Goal: Information Seeking & Learning: Learn about a topic

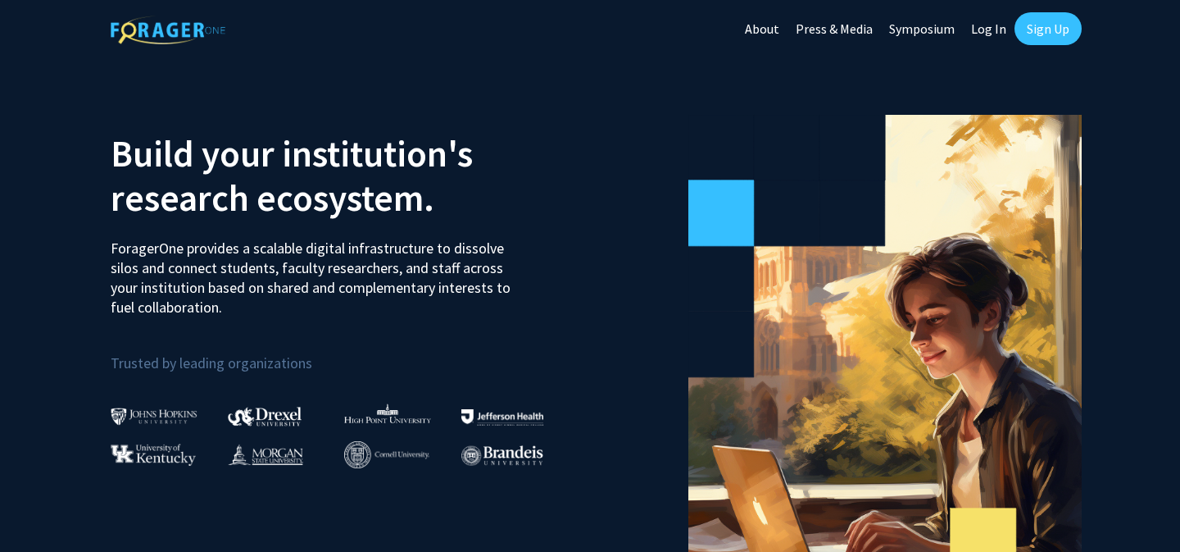
click at [988, 23] on link "Log In" at bounding box center [989, 28] width 52 height 57
select select
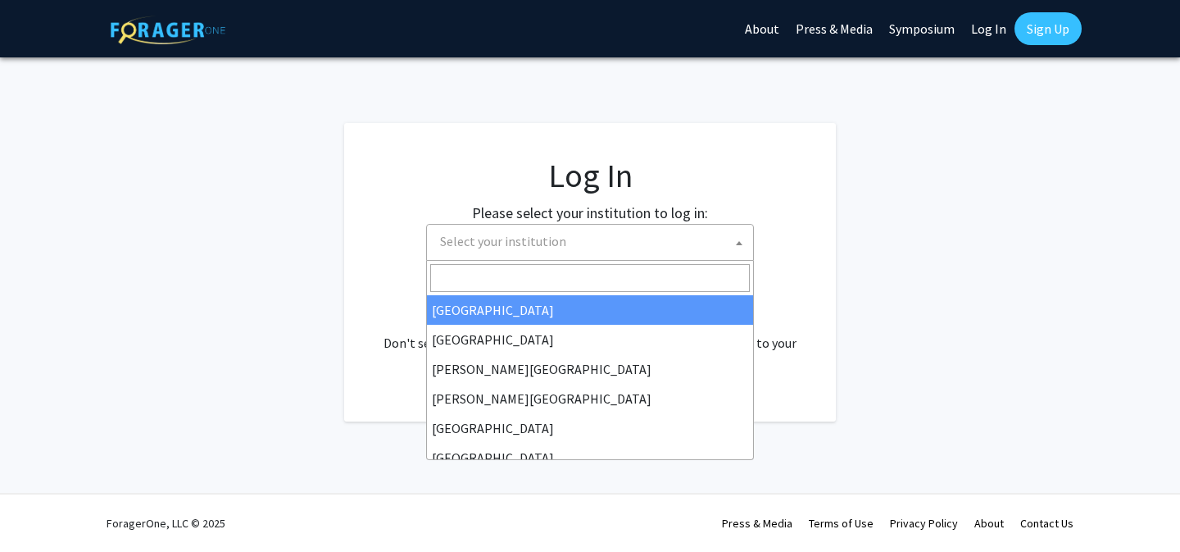
click at [618, 256] on span "Select your institution" at bounding box center [594, 242] width 320 height 34
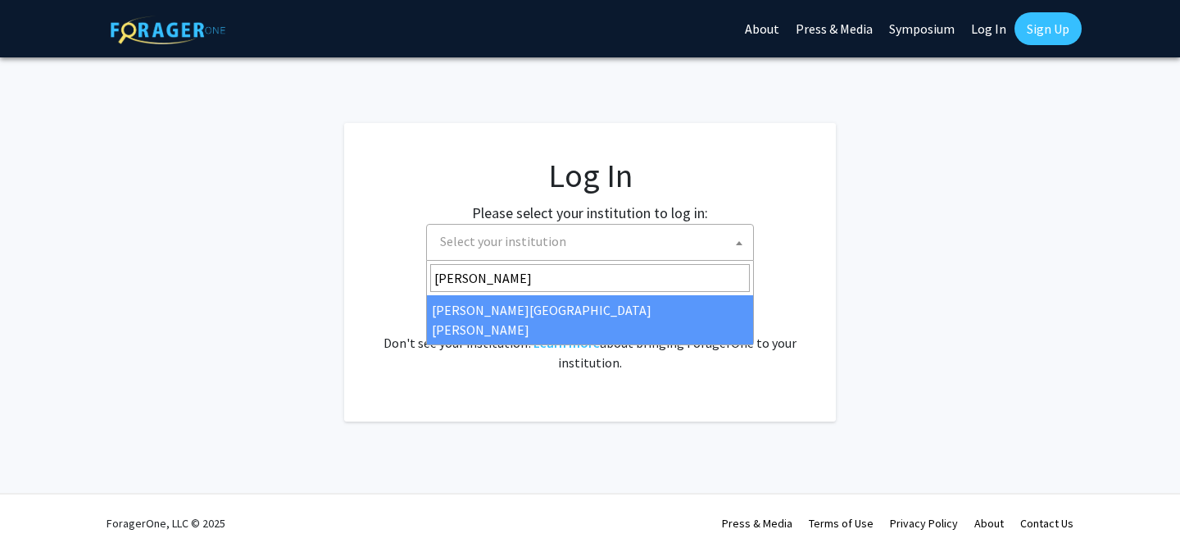
type input "[PERSON_NAME]"
select select "1"
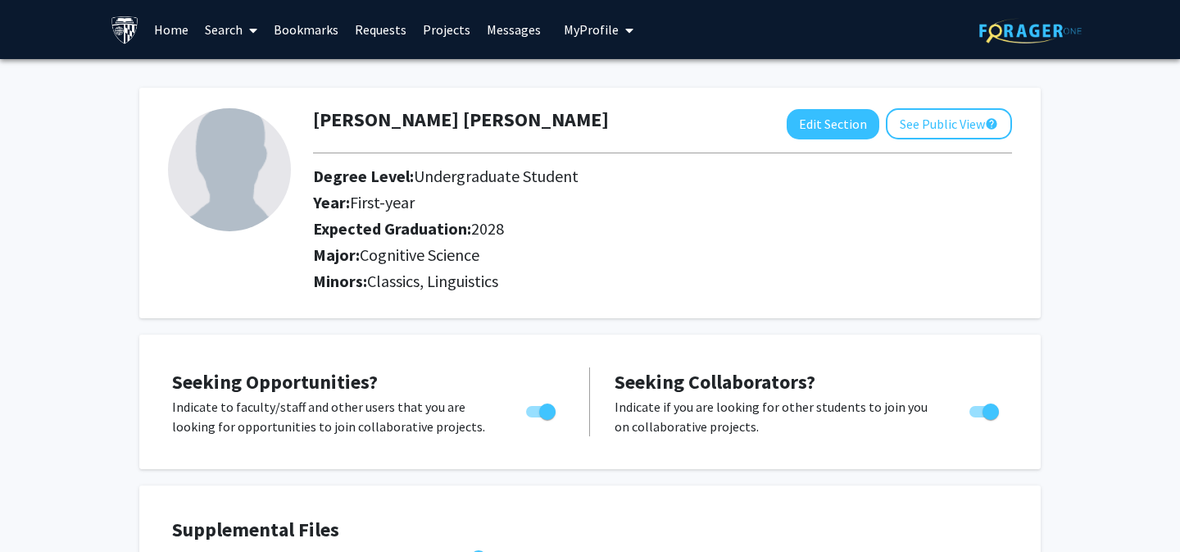
click at [172, 31] on link "Home" at bounding box center [171, 29] width 51 height 57
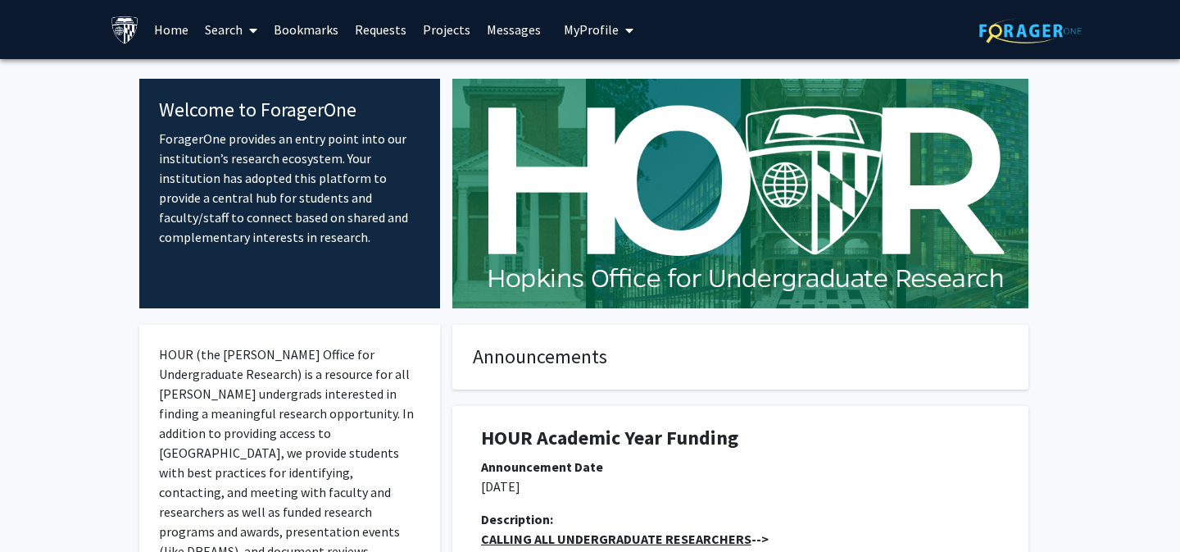
click at [239, 28] on link "Search" at bounding box center [231, 29] width 69 height 57
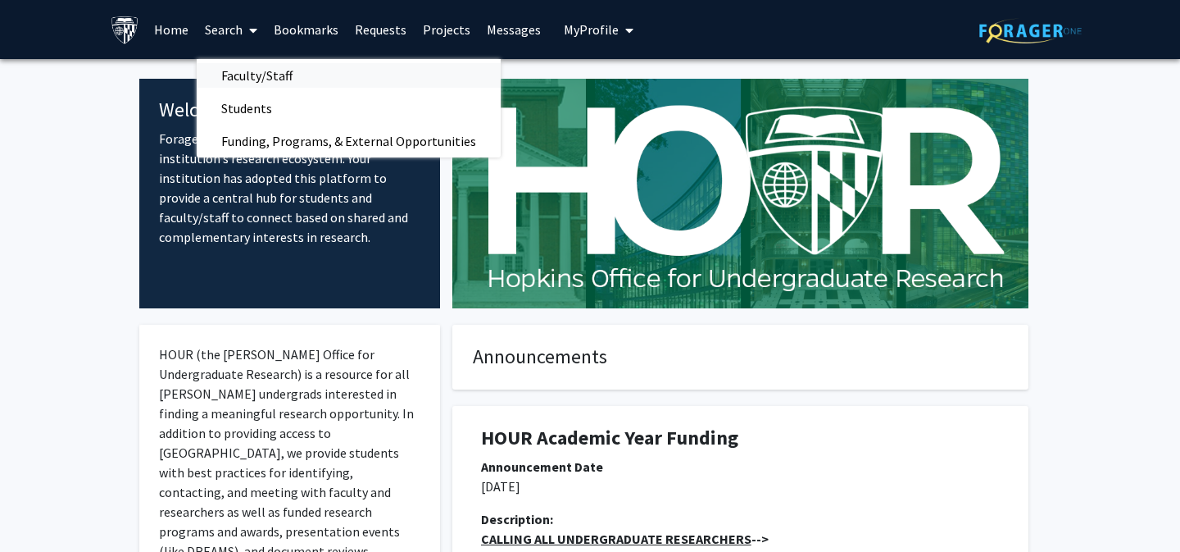
click at [250, 70] on span "Faculty/Staff" at bounding box center [257, 75] width 121 height 33
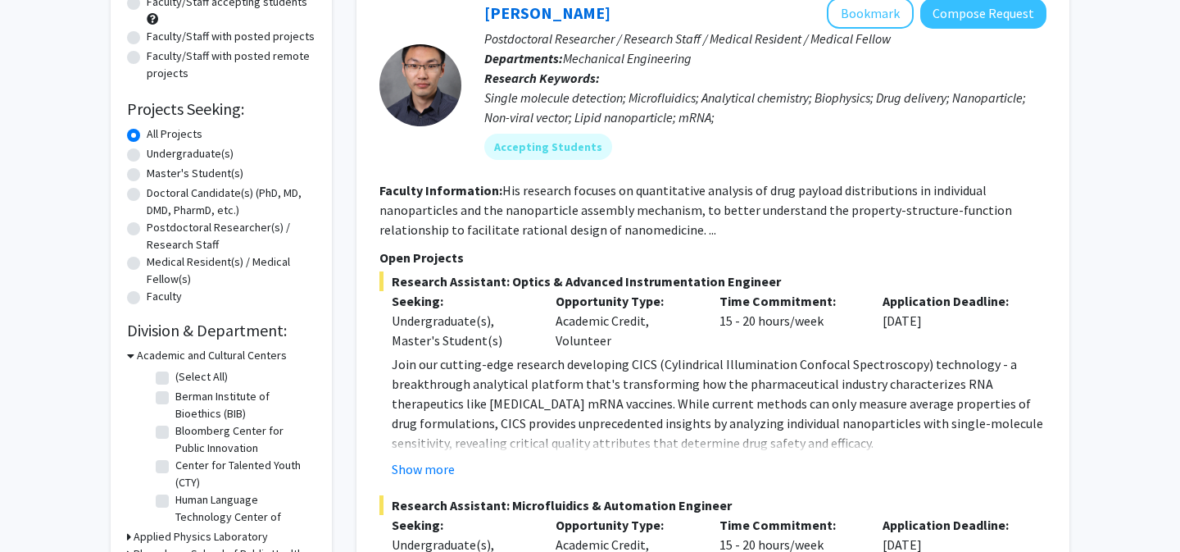
scroll to position [239, 0]
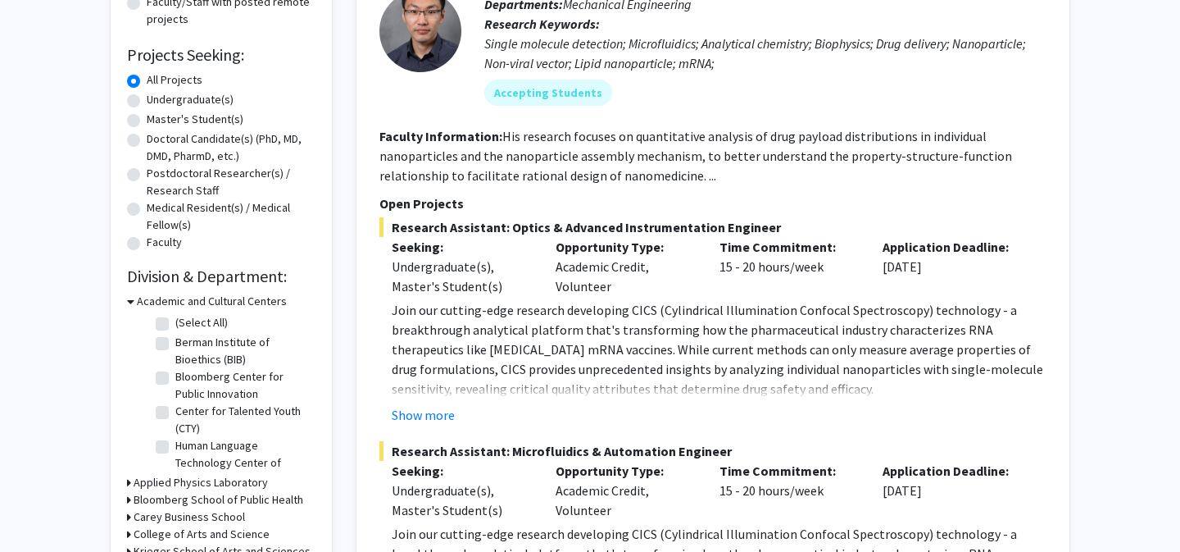
click at [147, 98] on label "Undergraduate(s)" at bounding box center [190, 99] width 87 height 17
click at [147, 98] on input "Undergraduate(s)" at bounding box center [152, 96] width 11 height 11
radio input "true"
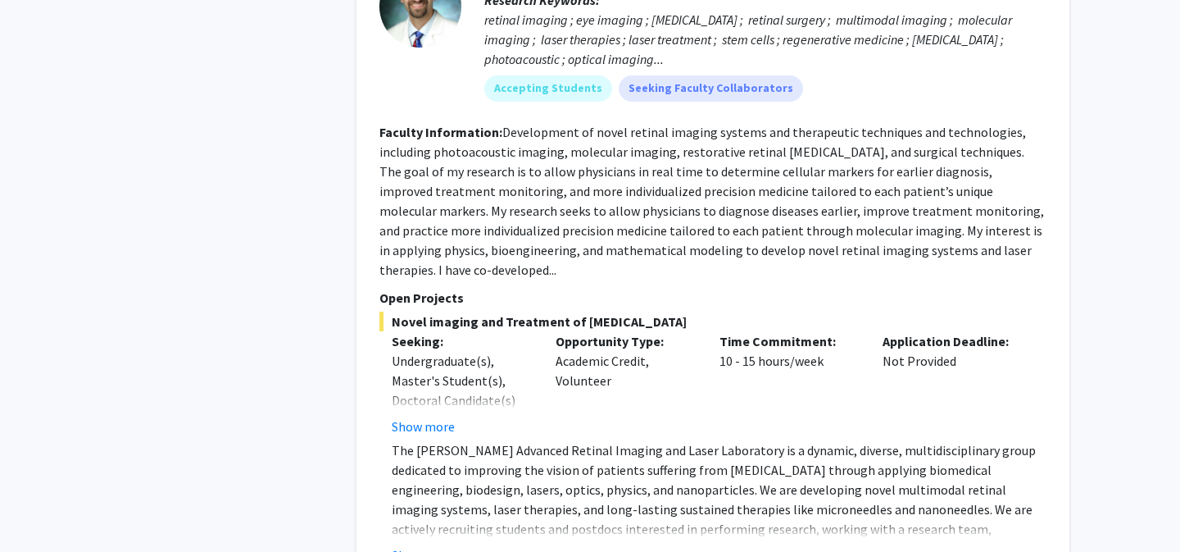
scroll to position [7380, 0]
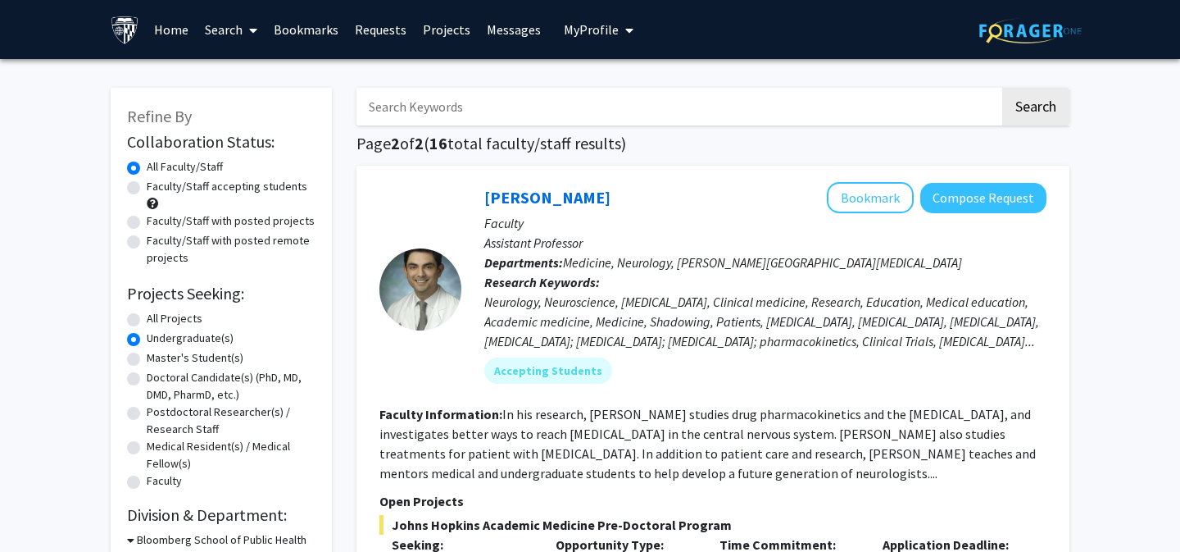
click at [222, 11] on link "Search" at bounding box center [231, 29] width 69 height 57
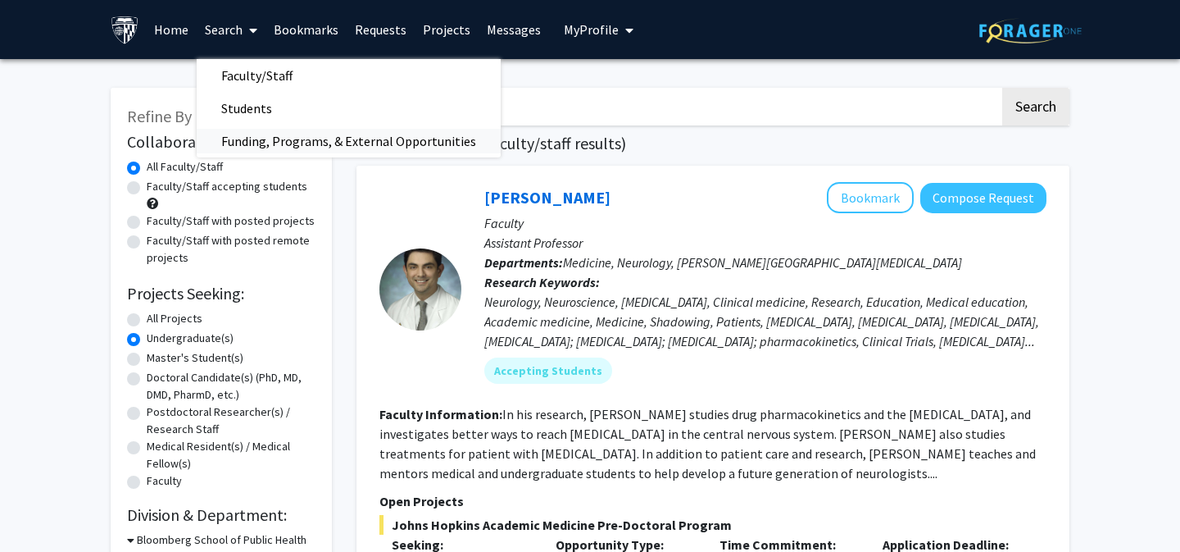
click at [259, 139] on span "Funding, Programs, & External Opportunities" at bounding box center [349, 141] width 304 height 33
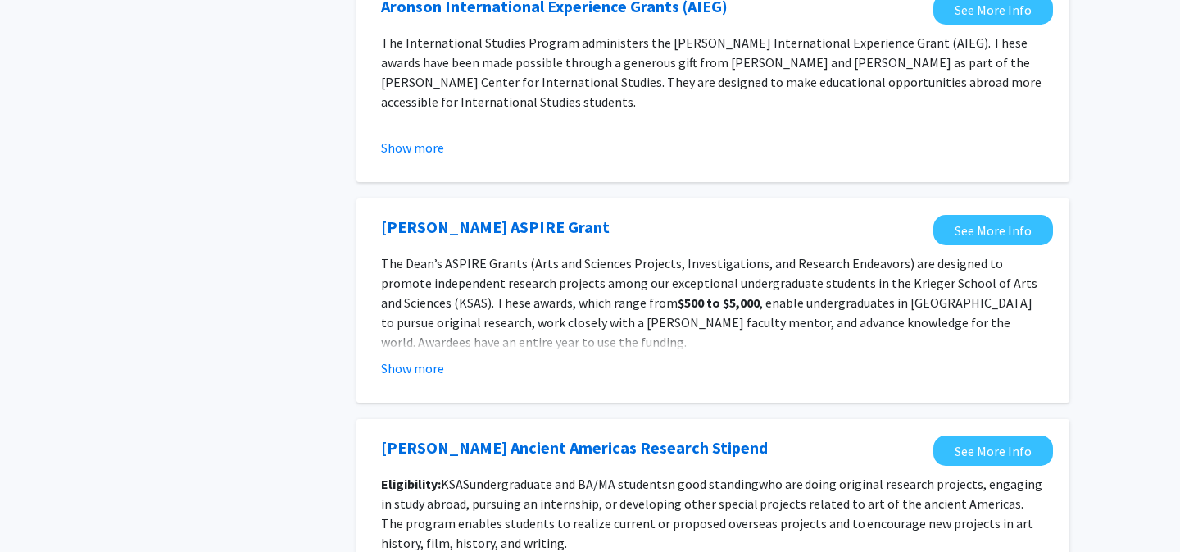
scroll to position [1460, 0]
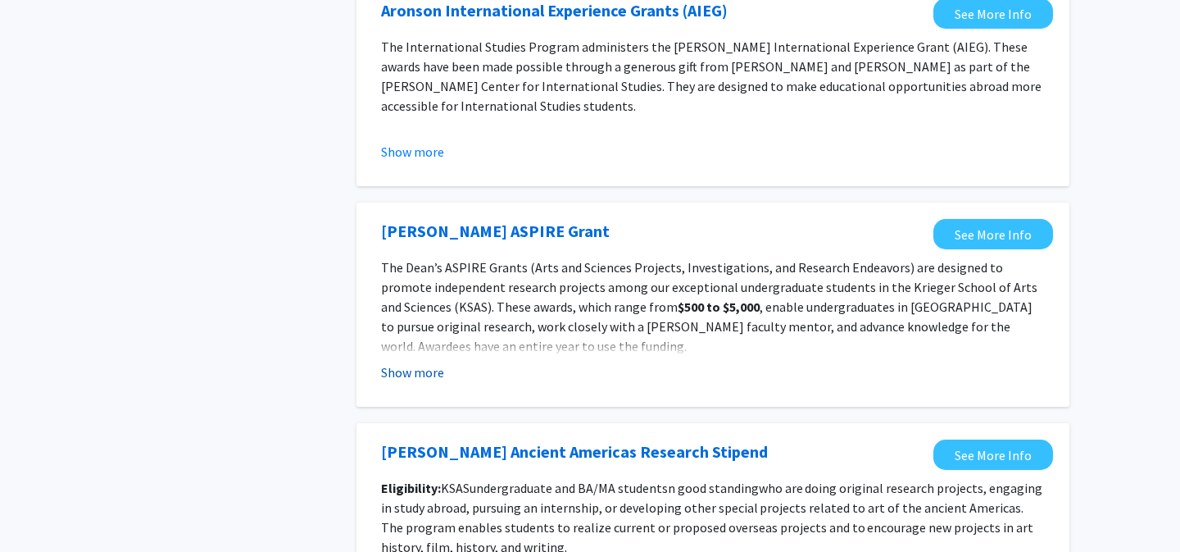
click at [423, 378] on button "Show more" at bounding box center [412, 372] width 63 height 20
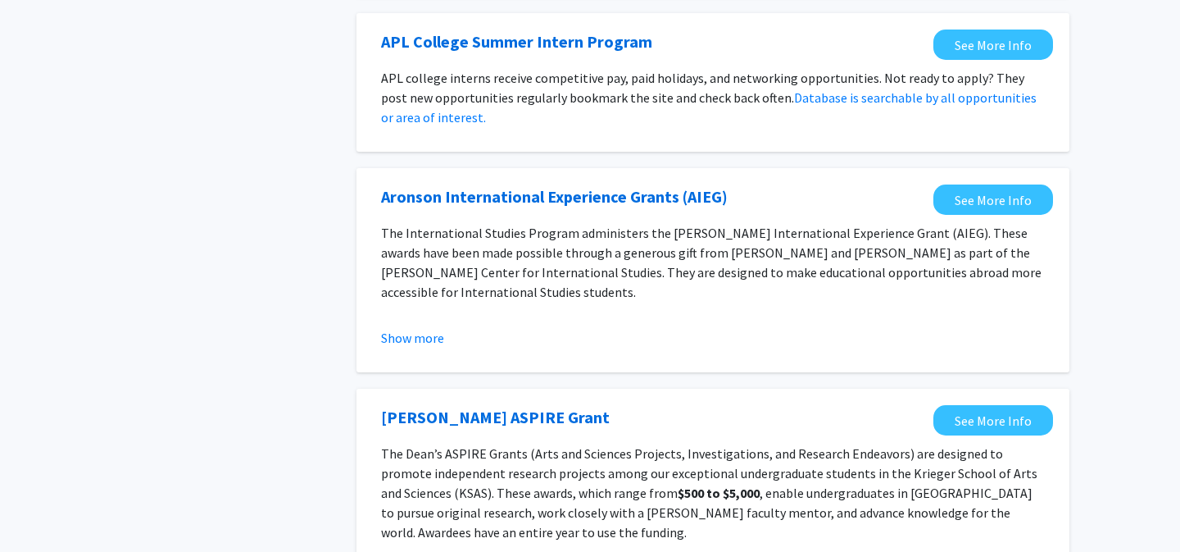
scroll to position [1243, 0]
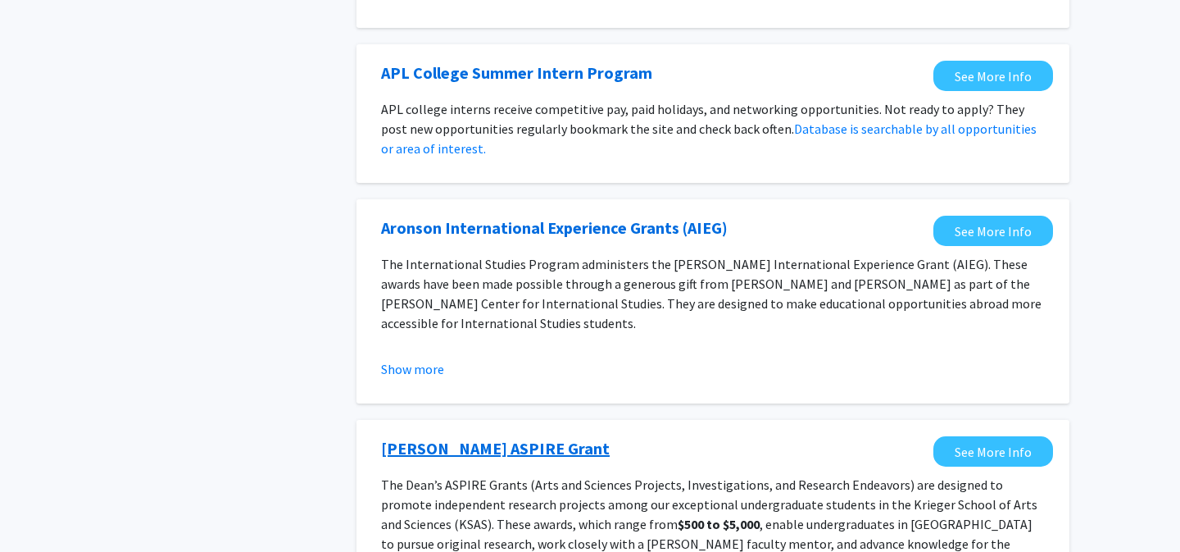
click at [448, 442] on link "Dean’s ASPIRE Grant" at bounding box center [495, 448] width 229 height 25
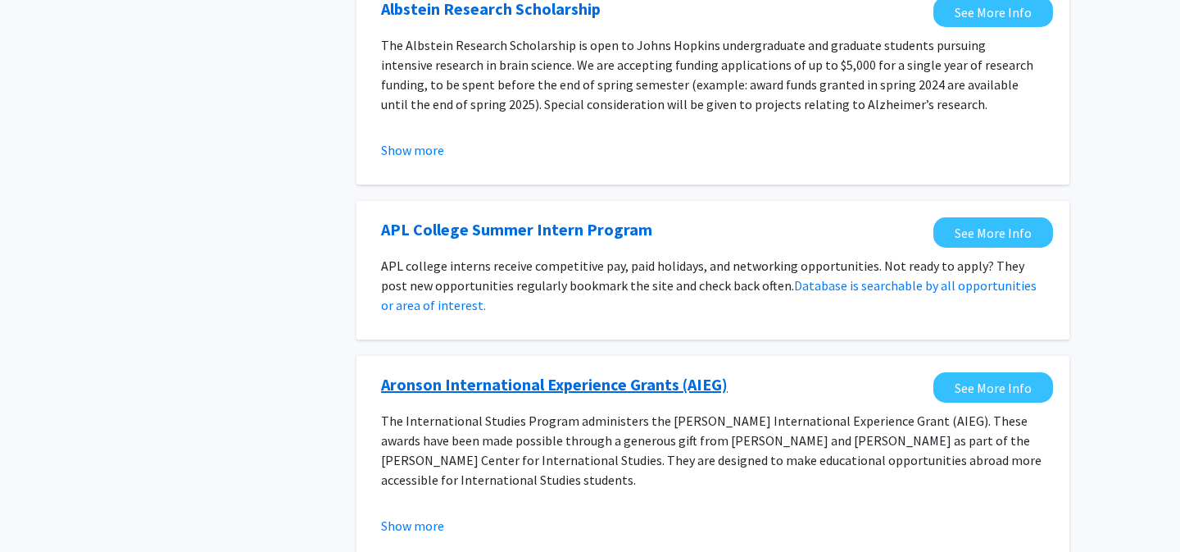
scroll to position [1084, 0]
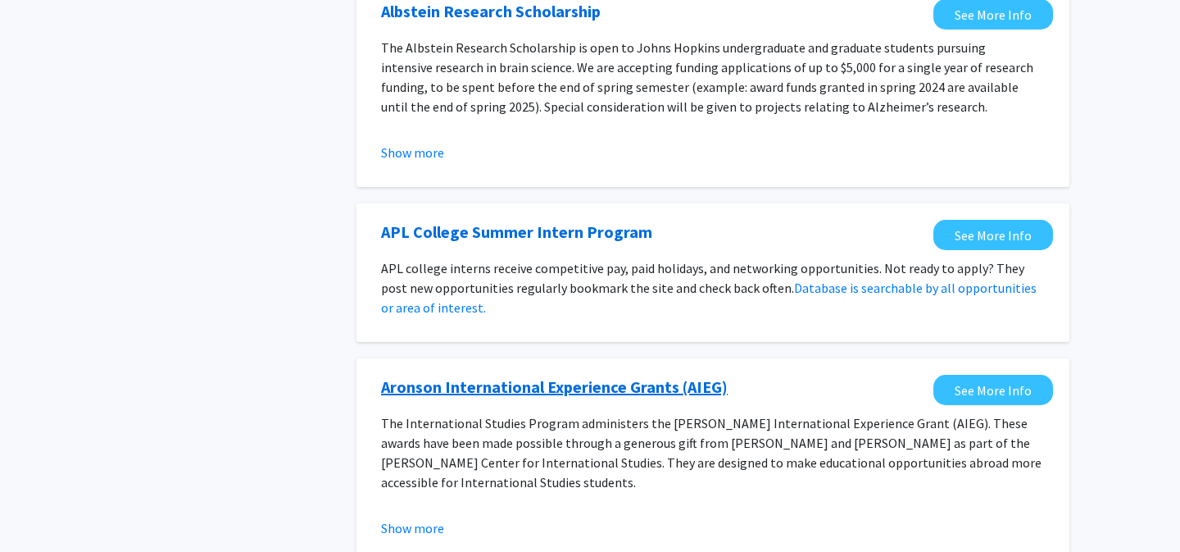
click at [534, 385] on link "Aronson International Experience Grants (AIEG)" at bounding box center [554, 387] width 347 height 25
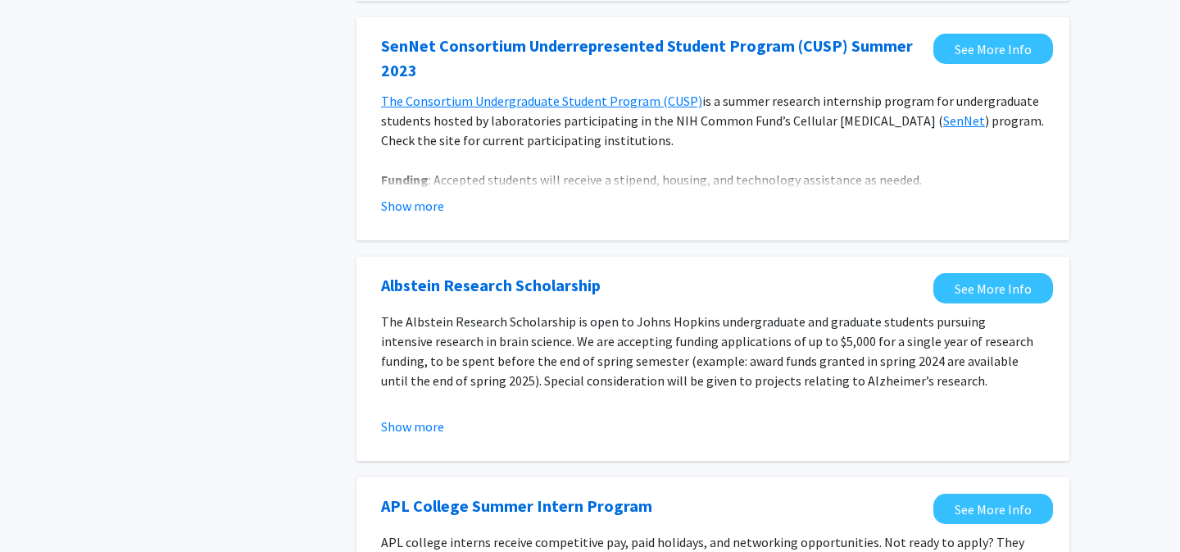
scroll to position [807, 0]
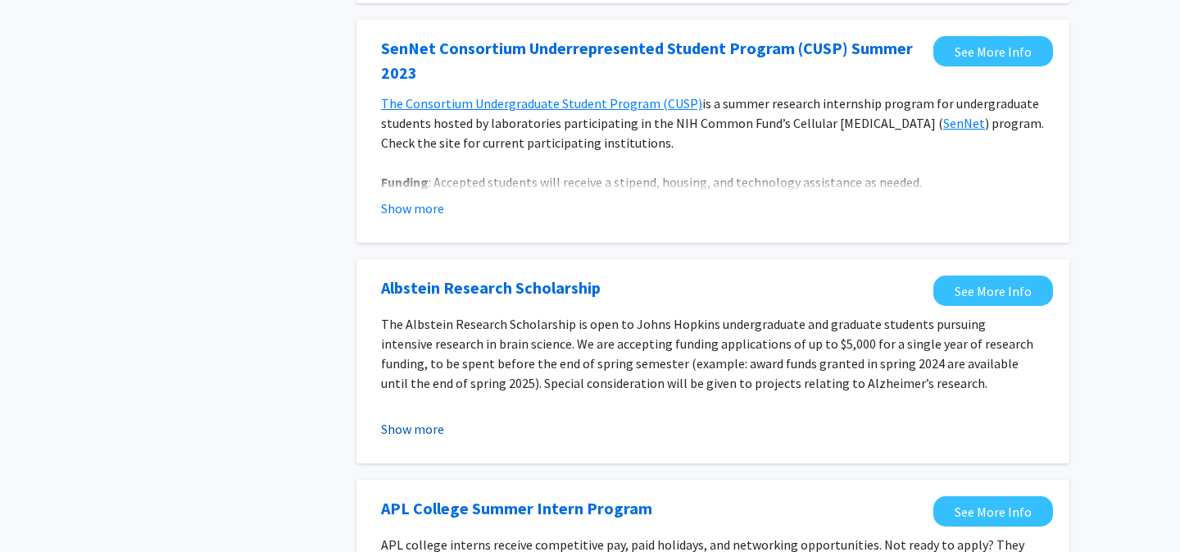
click at [431, 432] on button "Show more" at bounding box center [412, 429] width 63 height 20
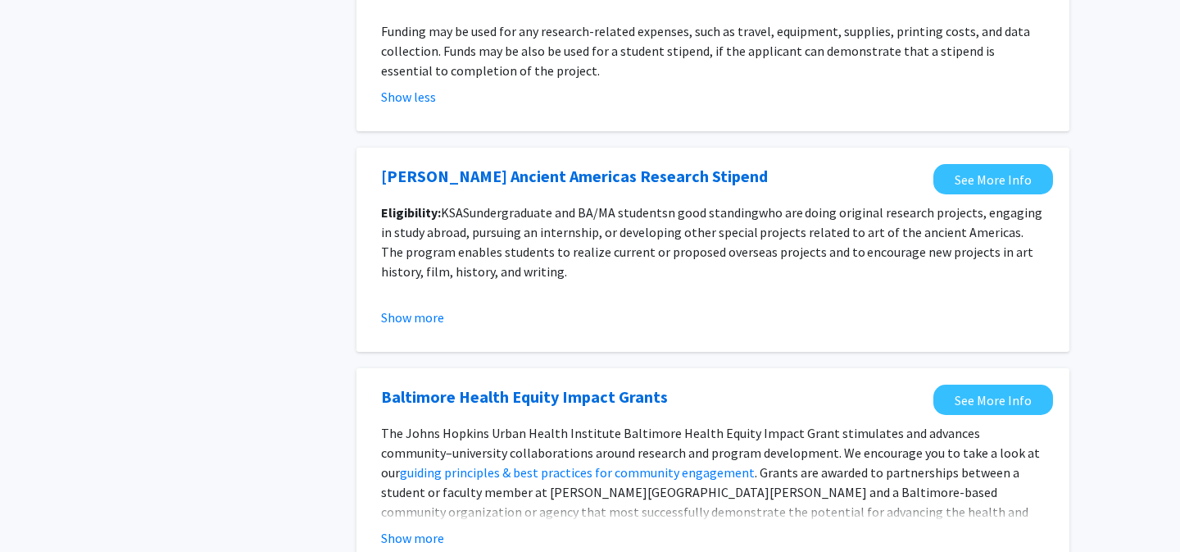
scroll to position [2144, 0]
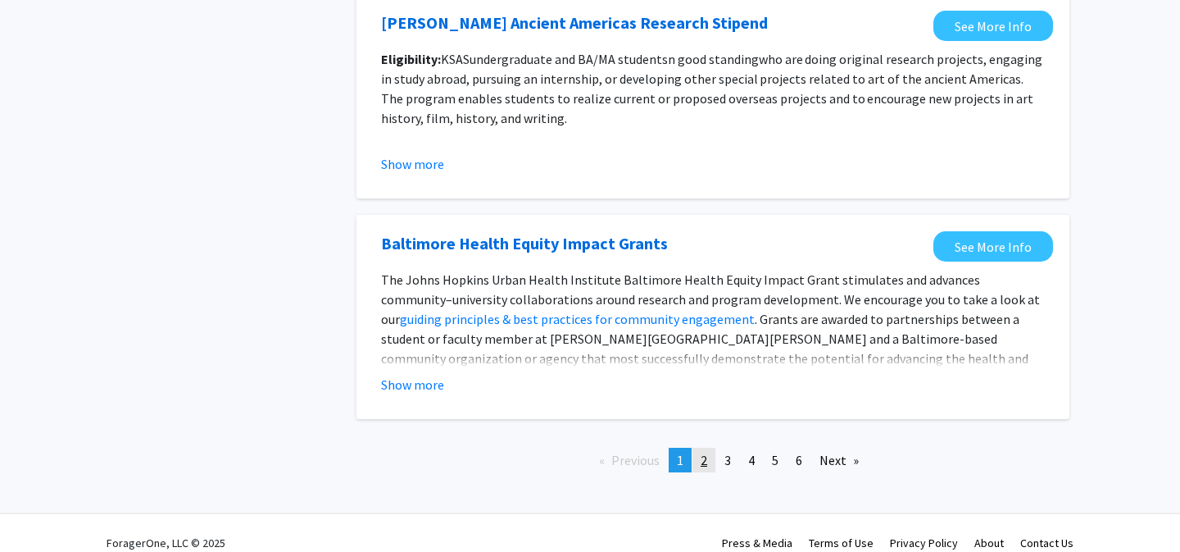
click at [707, 448] on link "page 2" at bounding box center [704, 460] width 23 height 25
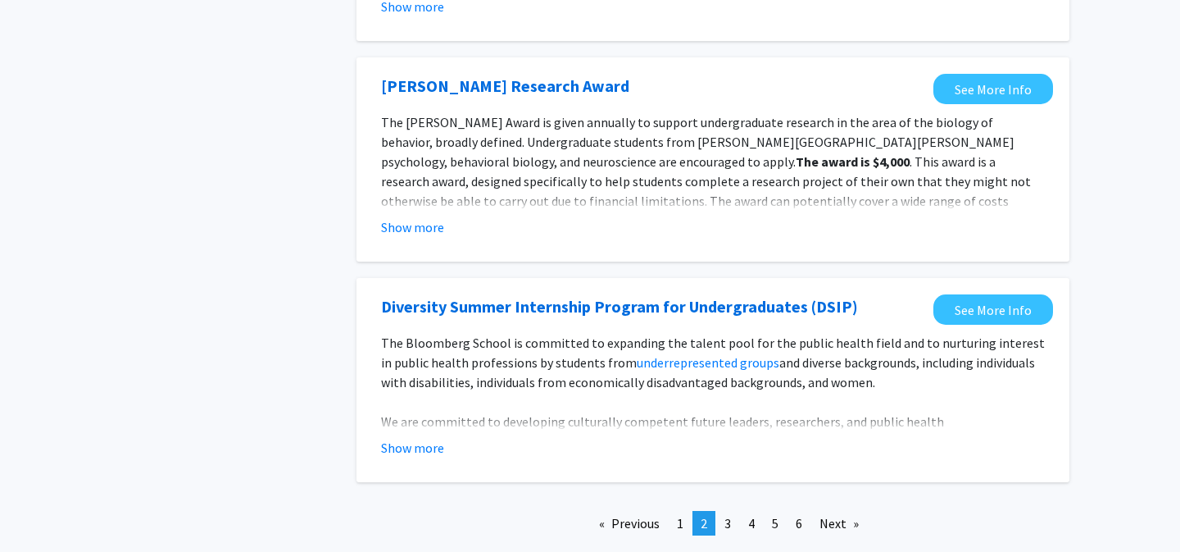
scroll to position [1890, 0]
